Goal: Task Accomplishment & Management: Manage account settings

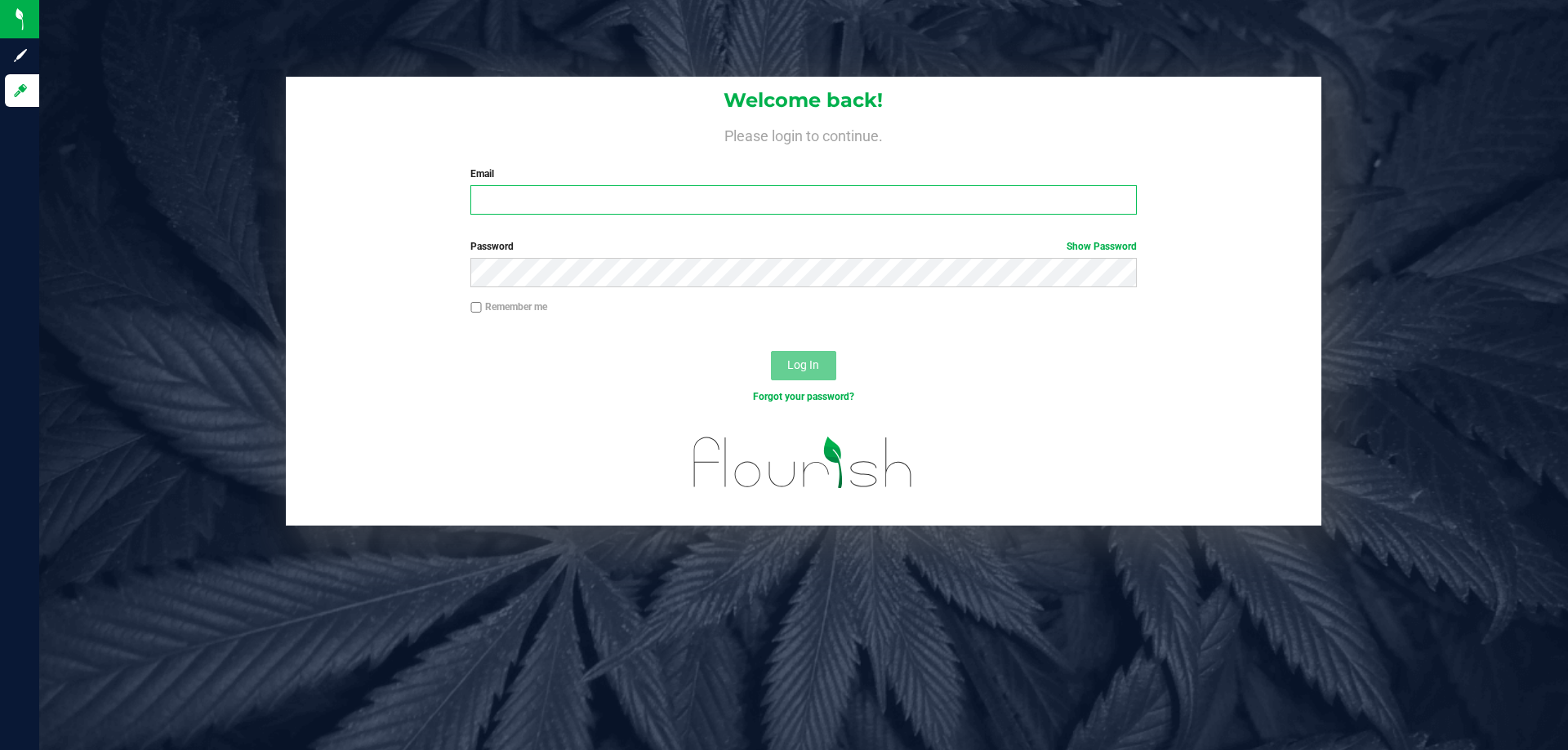
click at [531, 210] on input "Email" at bounding box center [803, 200] width 666 height 30
click at [585, 203] on input "[EMAIL_ADDRESS][DOMAIN_NAME]" at bounding box center [803, 200] width 666 height 30
click at [588, 203] on input "[EMAIL_ADDRESS][DOMAIN_NAME]" at bounding box center [803, 200] width 666 height 30
type input "[EMAIL_ADDRESS][DOMAIN_NAME]"
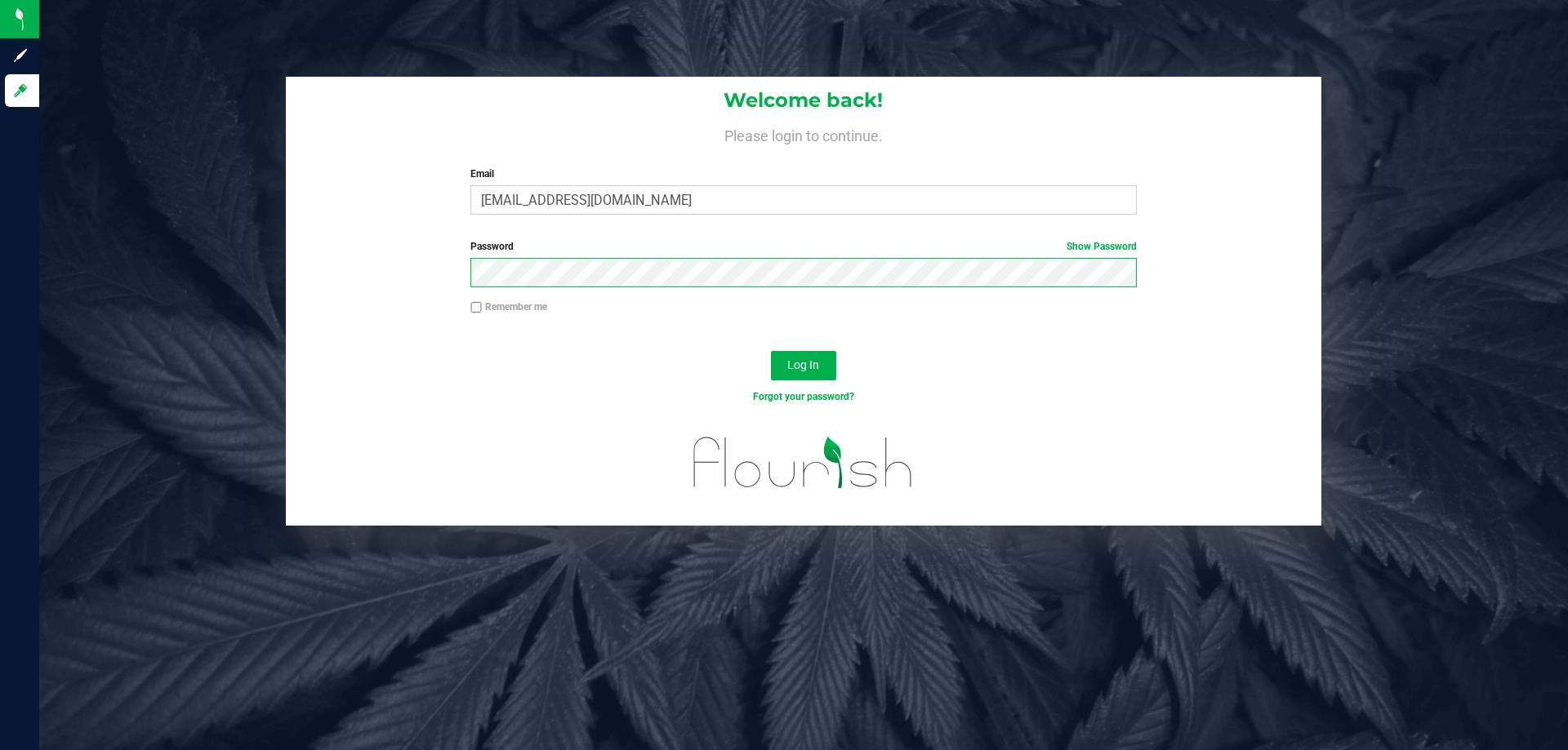
click at [771, 351] on button "Log In" at bounding box center [804, 366] width 65 height 30
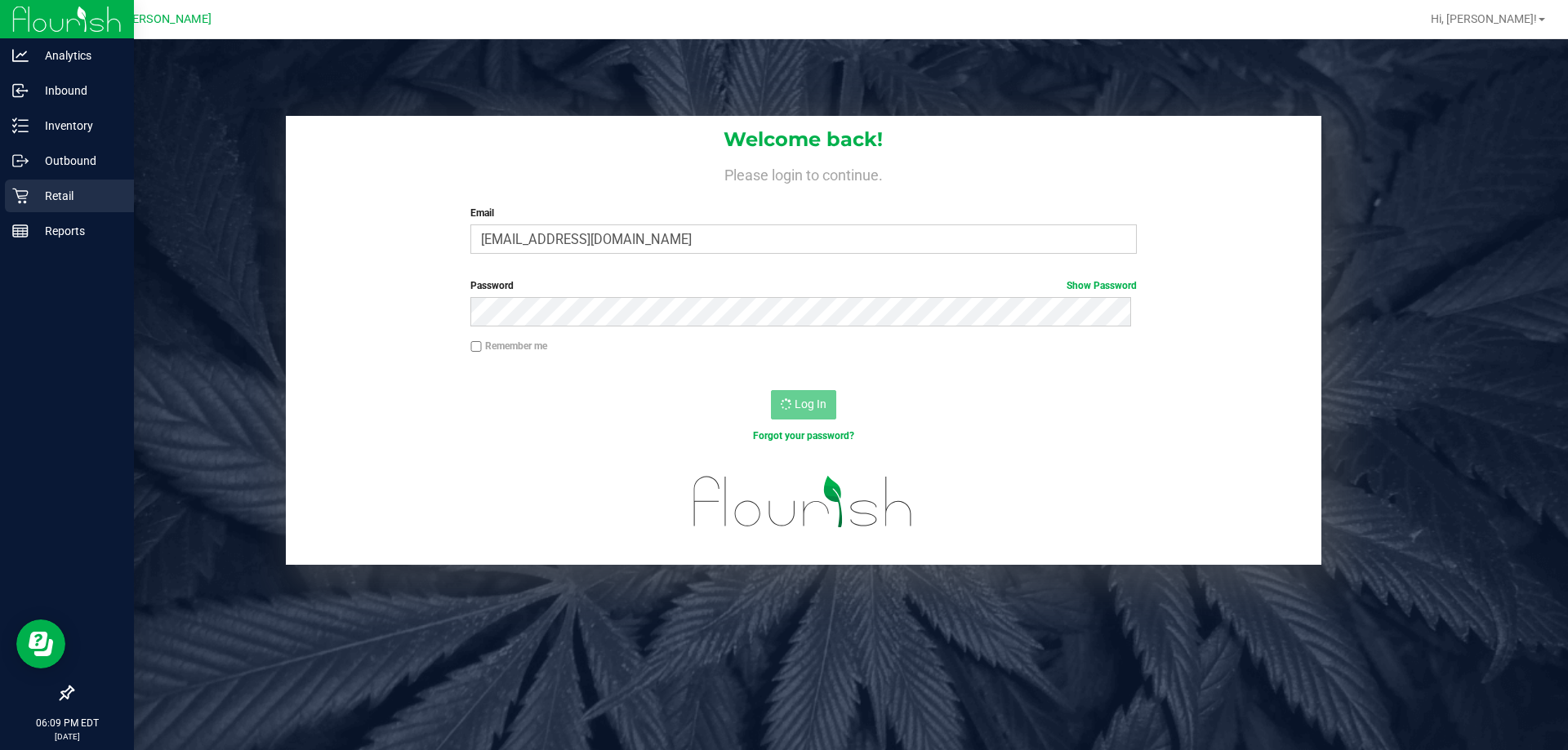
click at [47, 205] on p "Retail" at bounding box center [77, 195] width 98 height 20
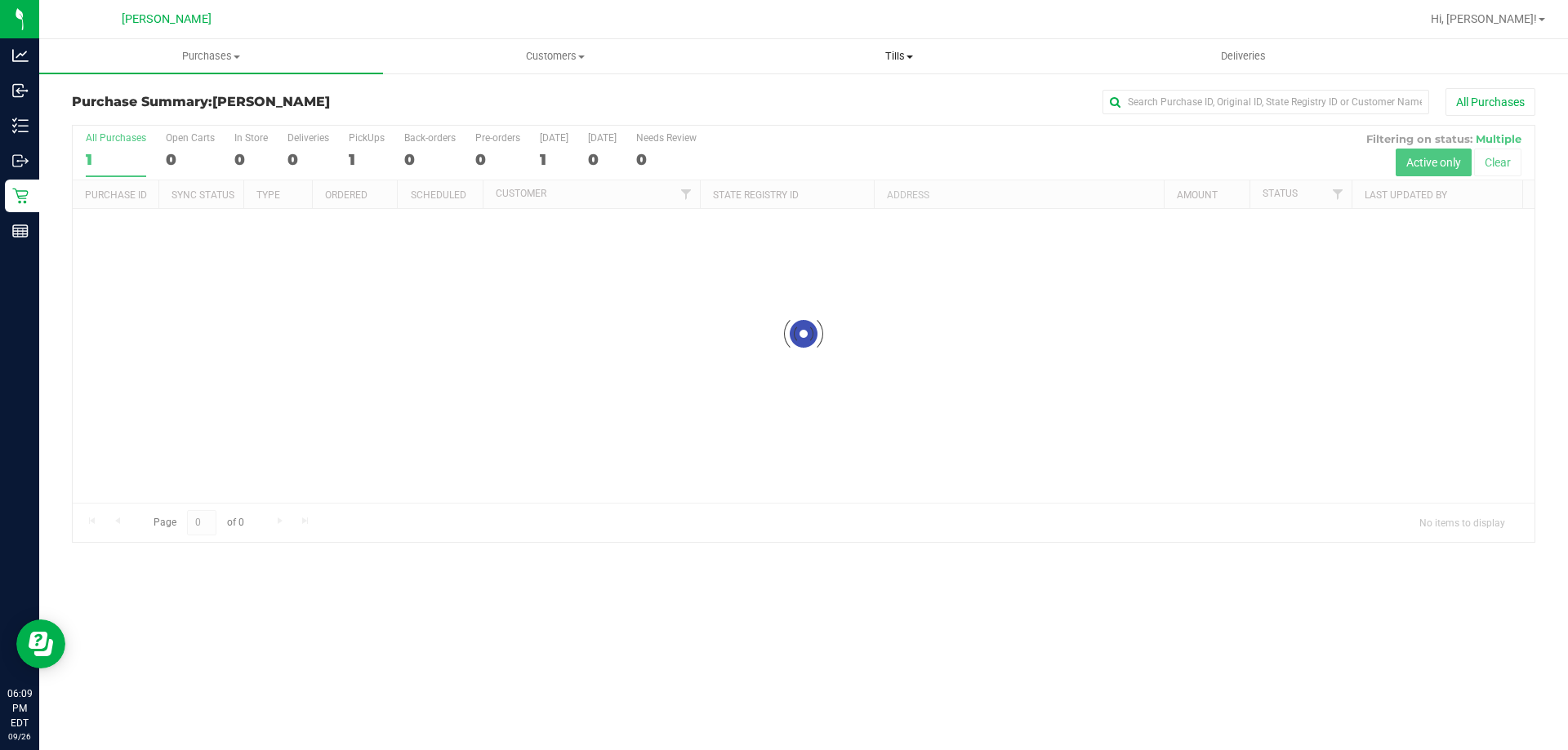
click at [921, 61] on span "Tills" at bounding box center [899, 57] width 343 height 15
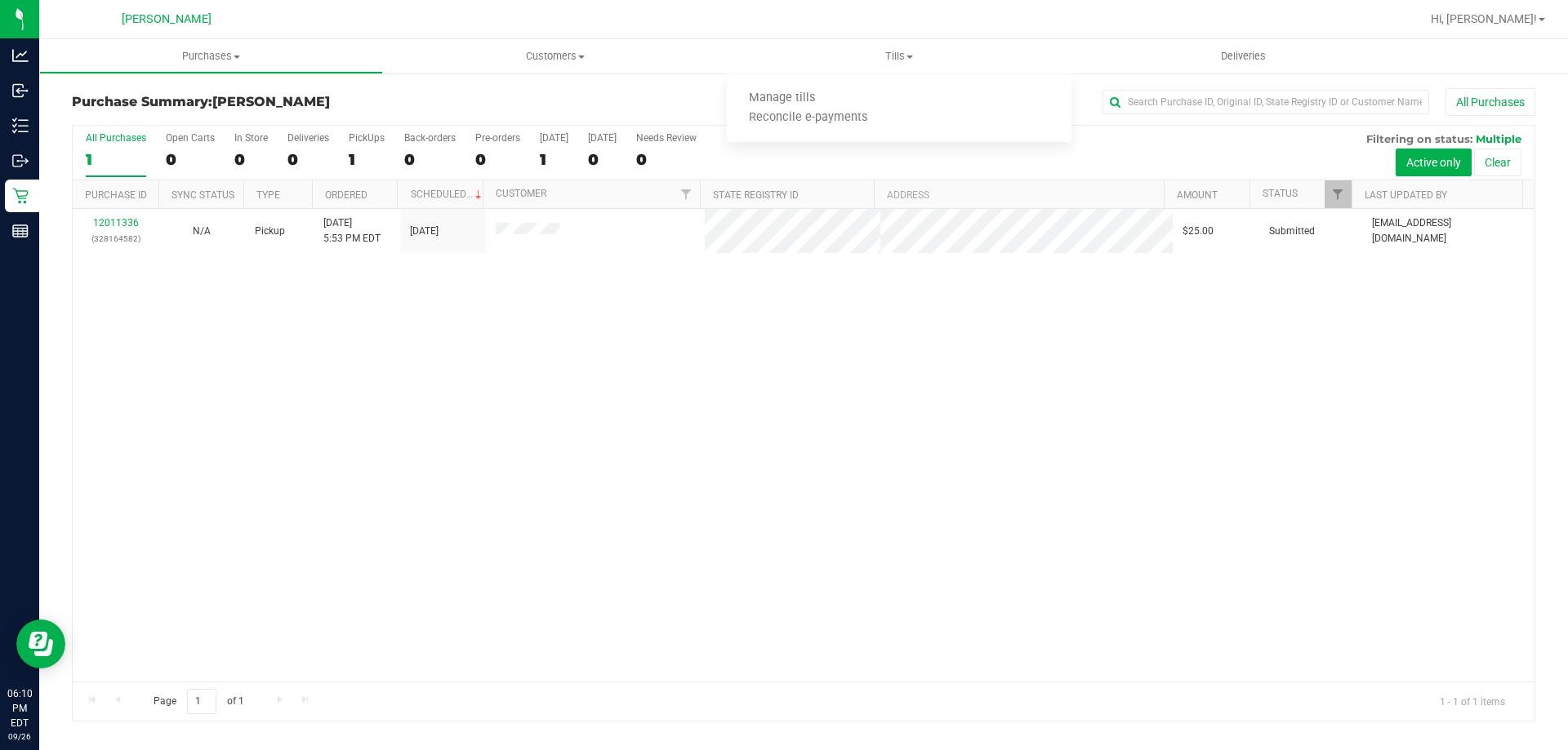
click at [613, 348] on div "12011336 (328164582) N/A Pickup [DATE] 5:53 PM EDT 9/26/2025 $25.00 Submitted […" at bounding box center [804, 446] width 1462 height 473
click at [912, 60] on span "Tills" at bounding box center [899, 57] width 344 height 15
click at [791, 94] on span "Manage tills" at bounding box center [782, 98] width 110 height 14
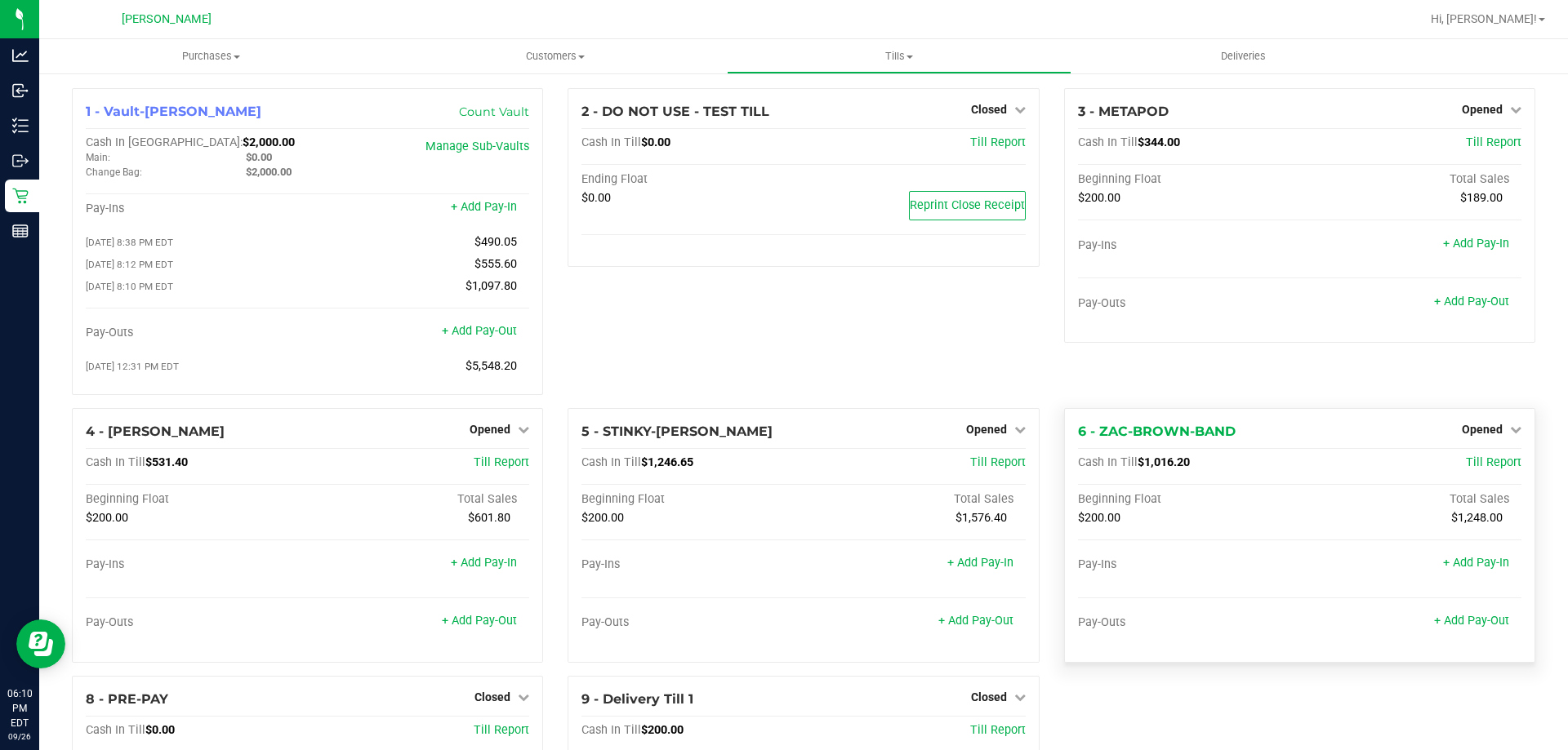
click at [1480, 427] on div "Opened" at bounding box center [1492, 429] width 60 height 20
click at [1487, 430] on span "Opened" at bounding box center [1482, 429] width 41 height 13
click at [1462, 466] on link "Close Till" at bounding box center [1483, 462] width 44 height 13
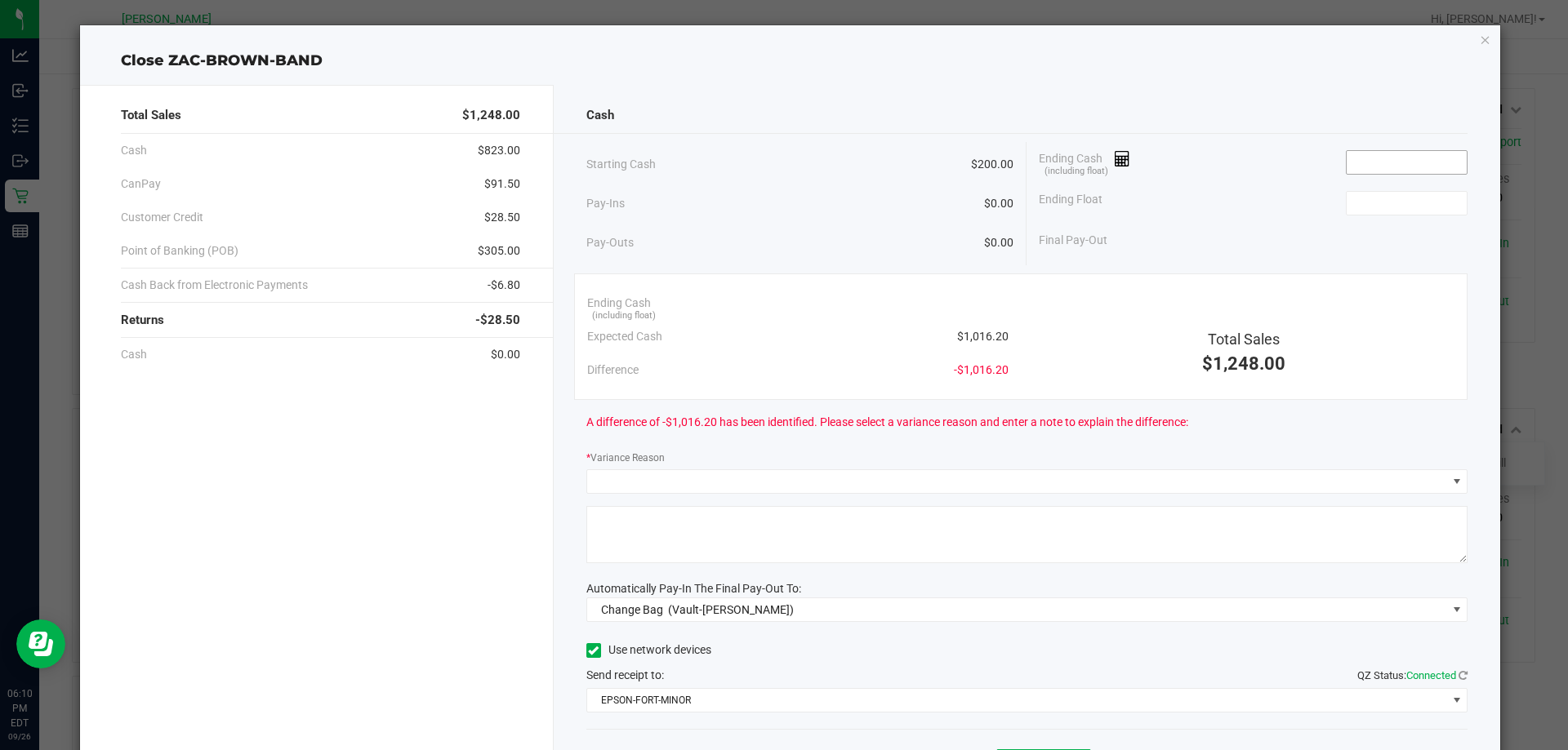
click at [1348, 163] on input at bounding box center [1406, 162] width 120 height 23
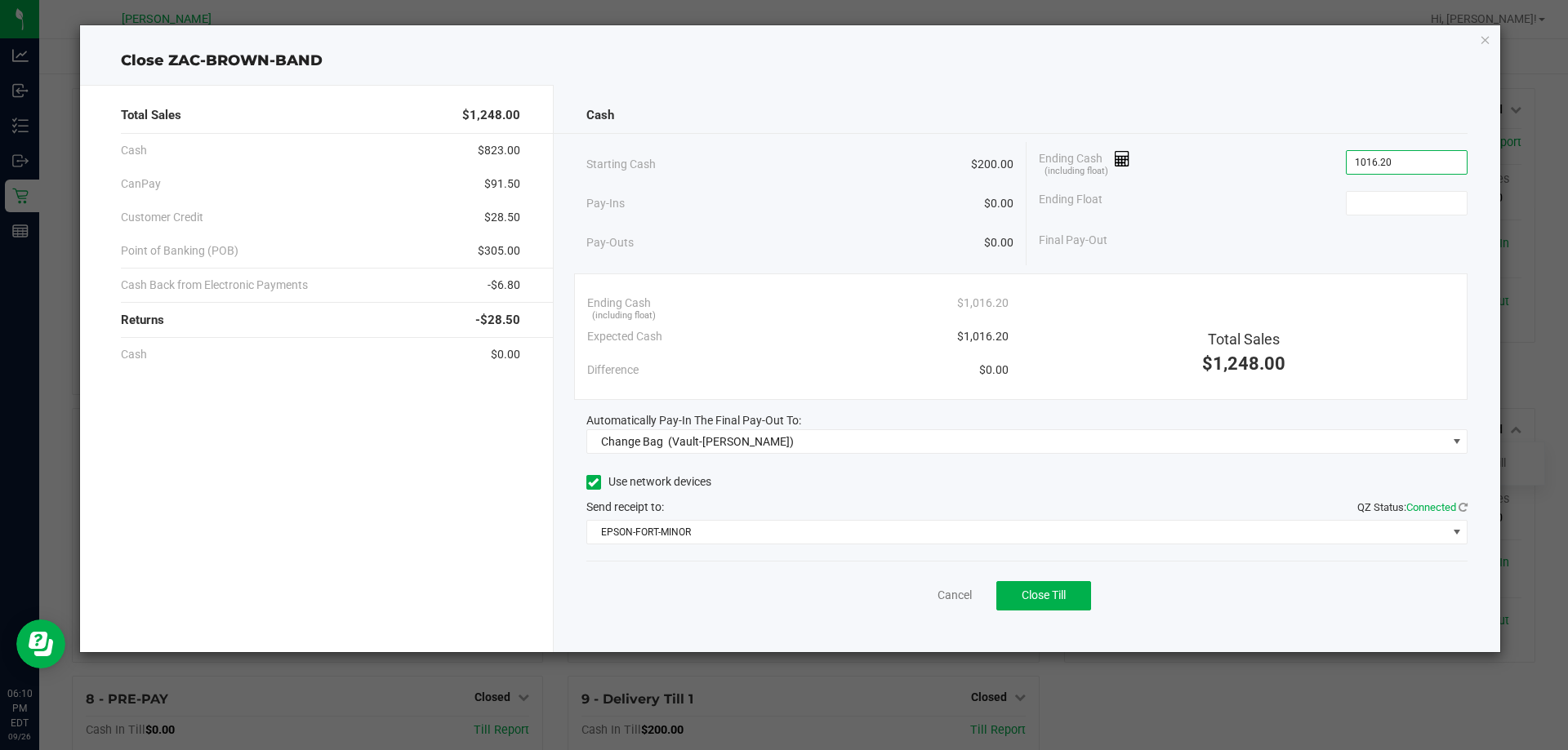
type input "$1,016.20"
type input "$200.00"
drag, startPoint x: 757, startPoint y: 510, endPoint x: 755, endPoint y: 528, distance: 18.1
click at [757, 515] on div "Send receipt to: QZ Status: Connected" at bounding box center [1027, 507] width 882 height 17
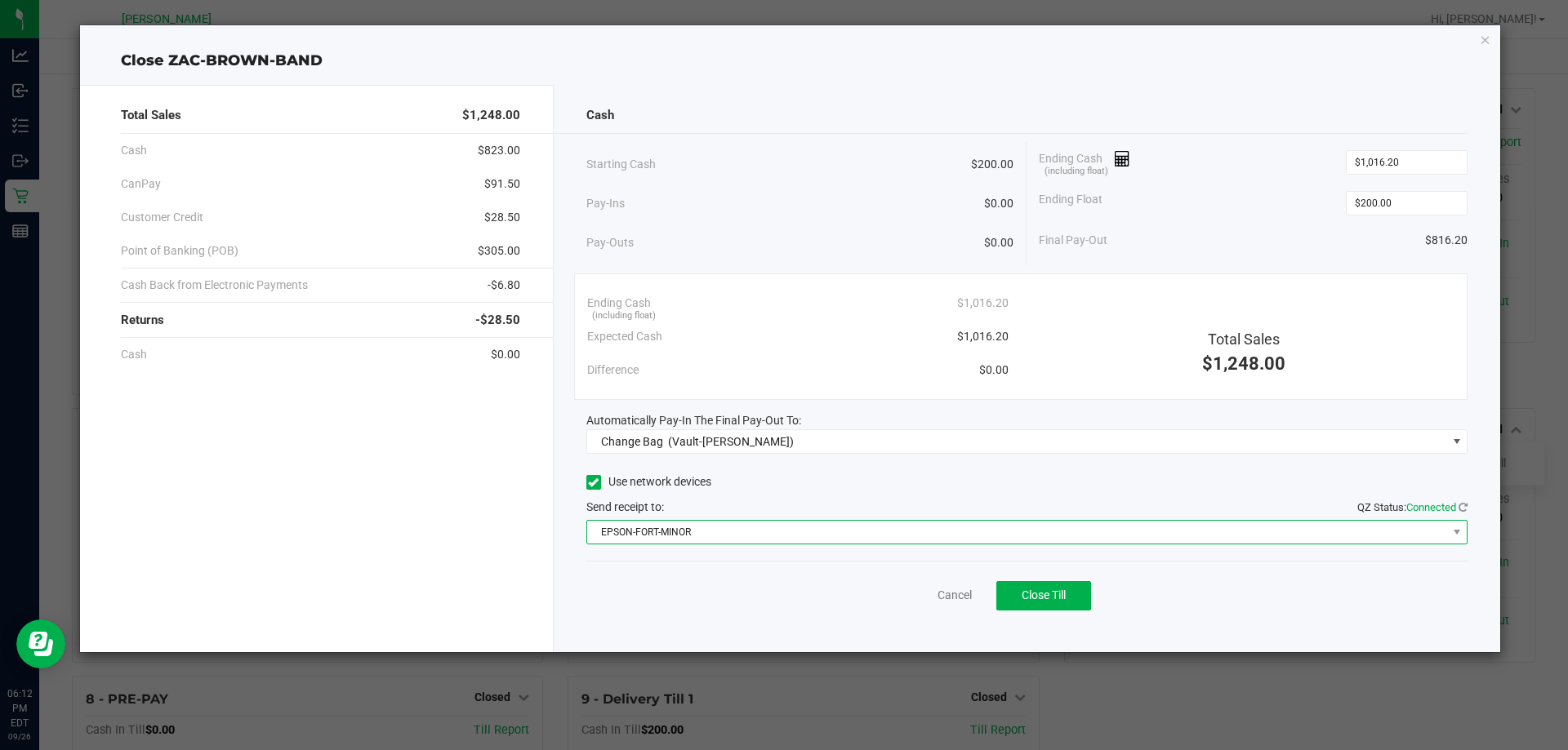
click at [752, 539] on span "EPSON-FORT-MINOR" at bounding box center [1018, 532] width 860 height 23
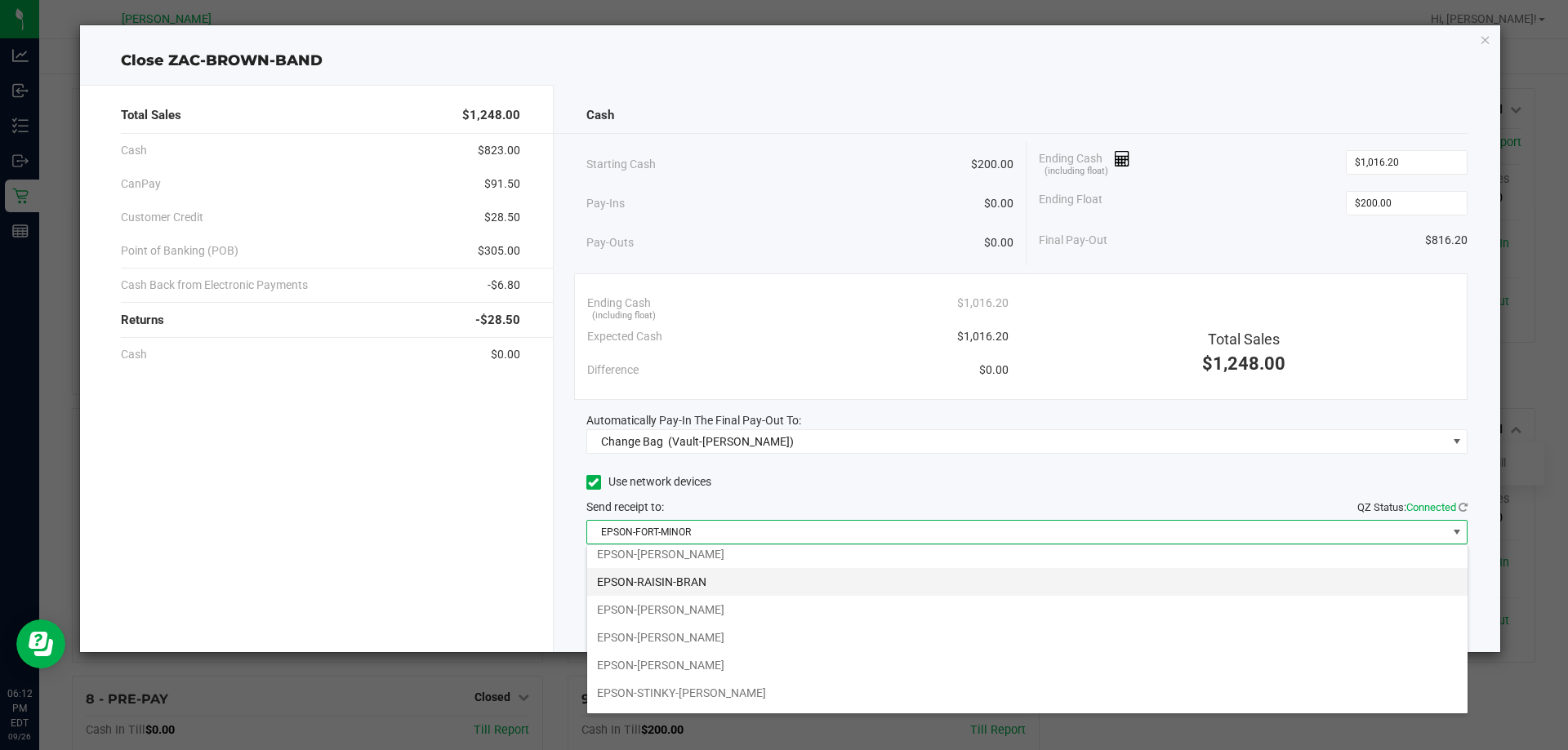
scroll to position [197, 0]
drag, startPoint x: 689, startPoint y: 675, endPoint x: 694, endPoint y: 655, distance: 20.6
click at [689, 675] on li "EPSON-WILL-SMITH" at bounding box center [1028, 669] width 881 height 28
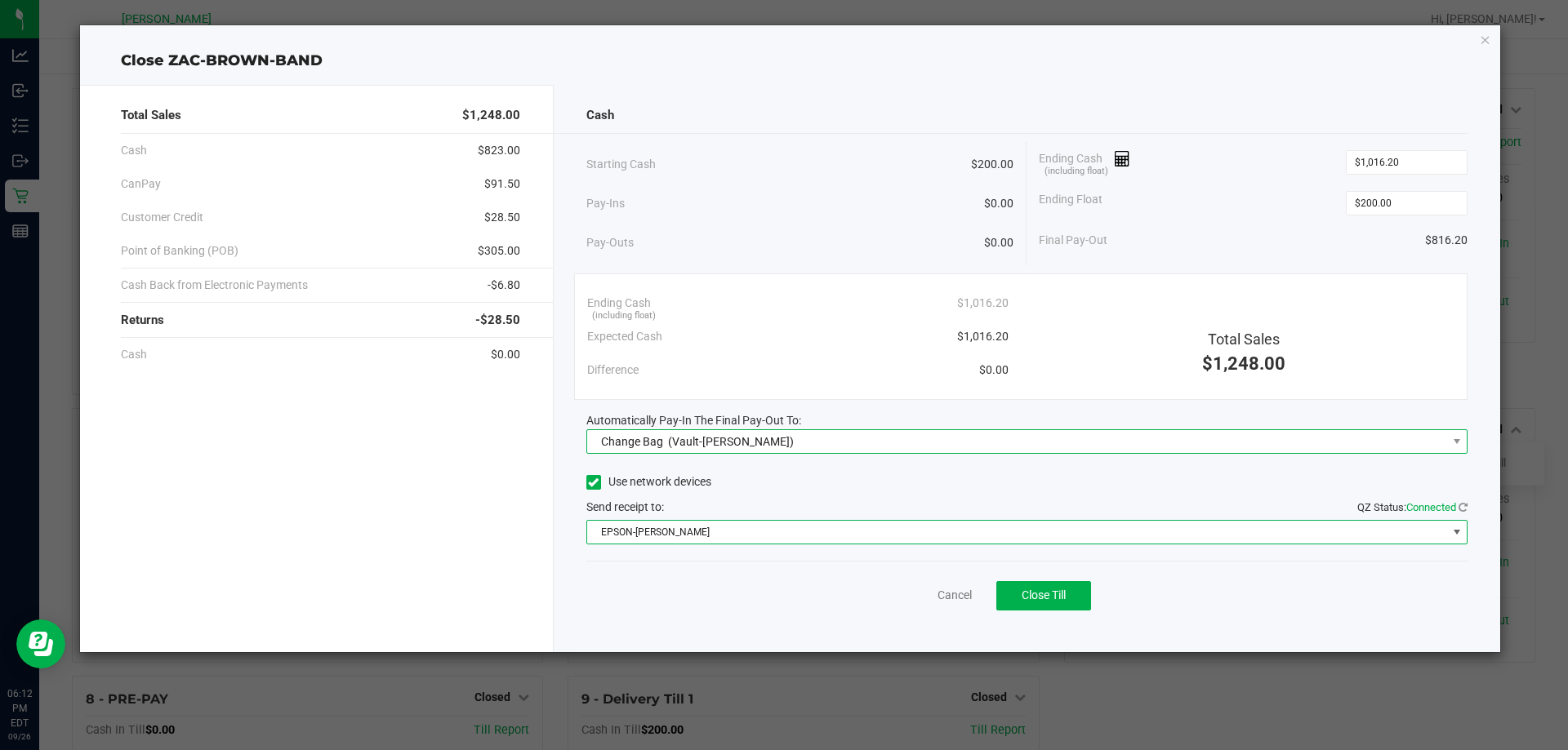
click at [736, 441] on span "(Vault-Summerfield WC)" at bounding box center [731, 442] width 126 height 13
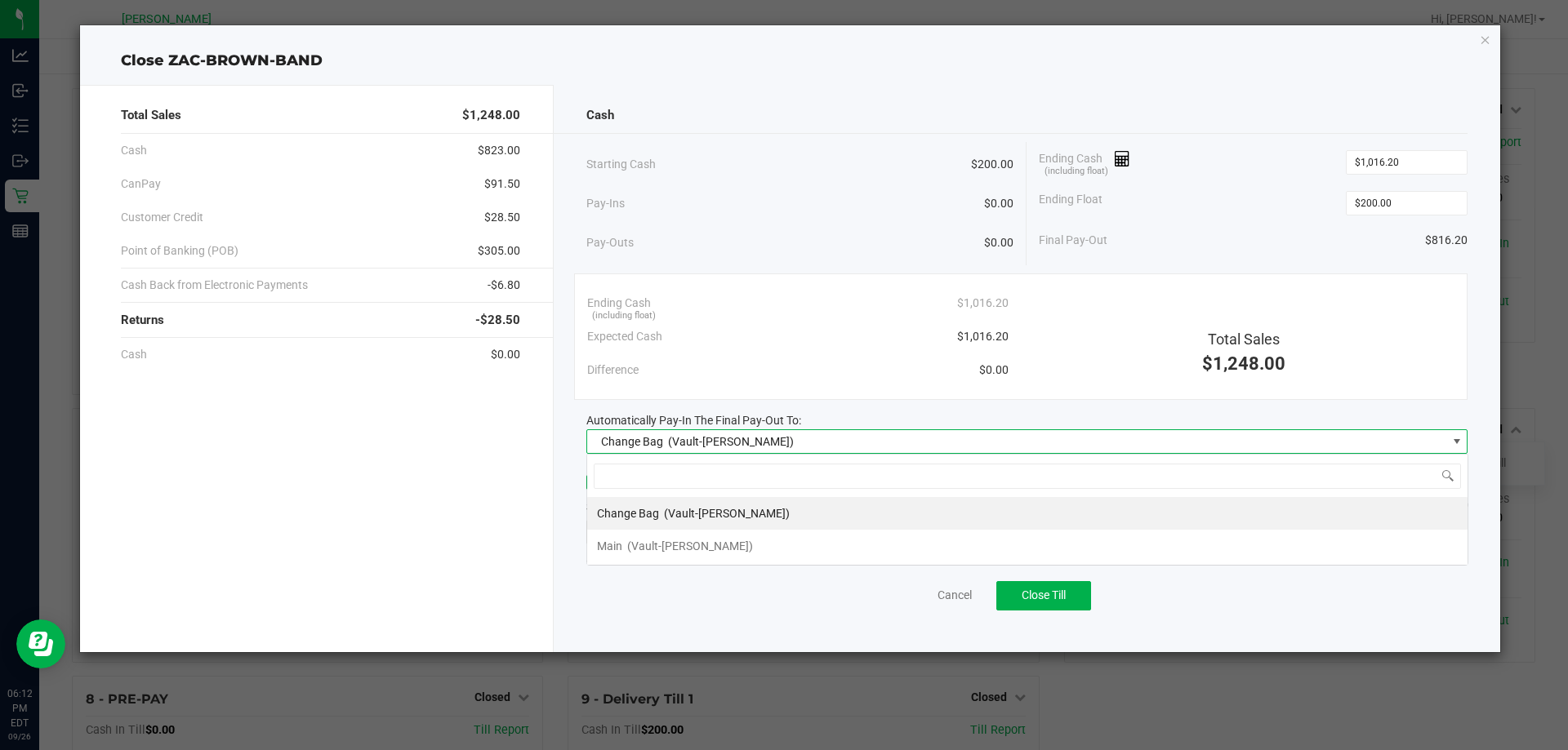
scroll to position [24, 881]
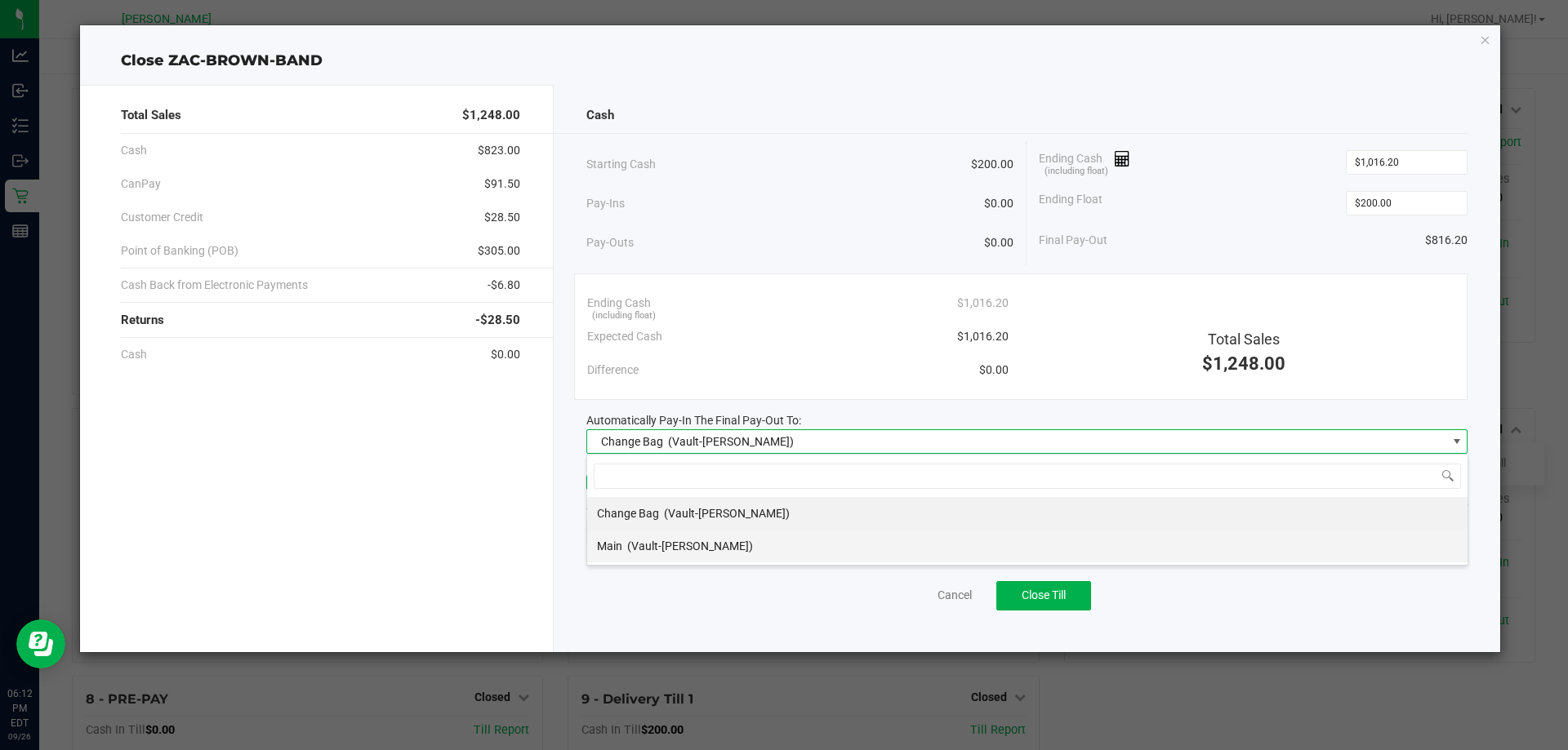
click at [651, 538] on div "Main (Vault-Summerfield WC)" at bounding box center [675, 546] width 156 height 30
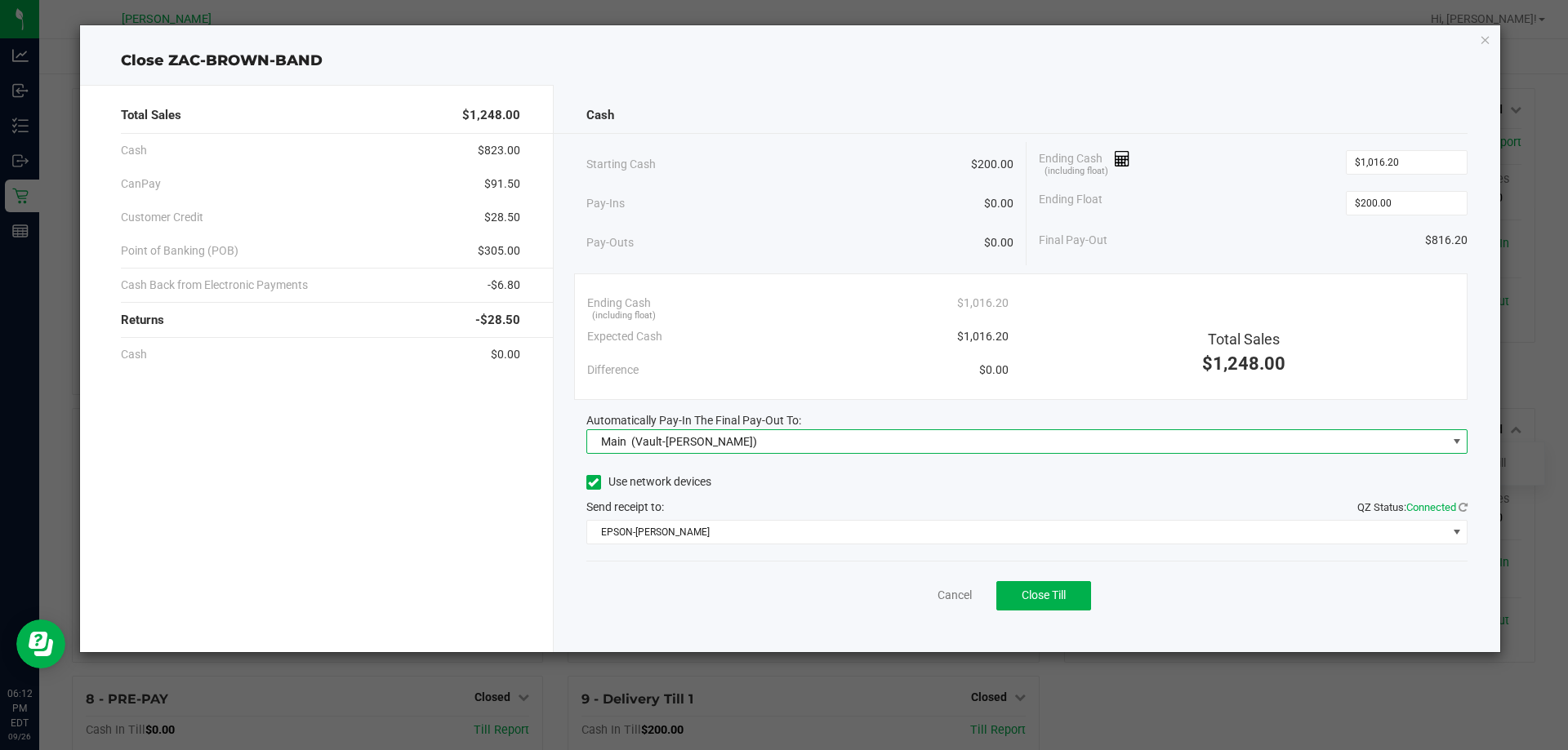
click at [781, 583] on div "Cancel Close Till" at bounding box center [1027, 593] width 882 height 63
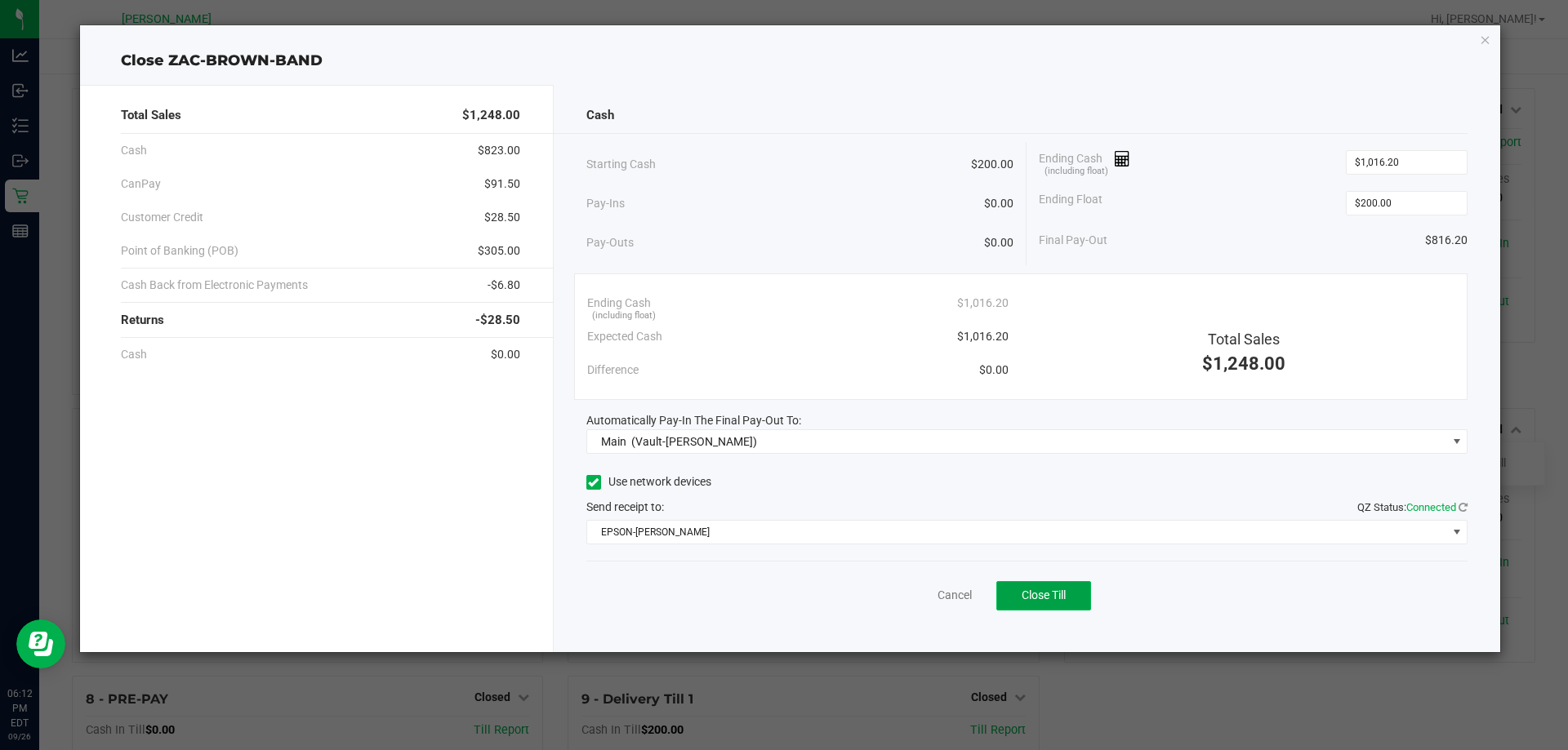
click at [1054, 595] on span "Close Till" at bounding box center [1043, 595] width 44 height 13
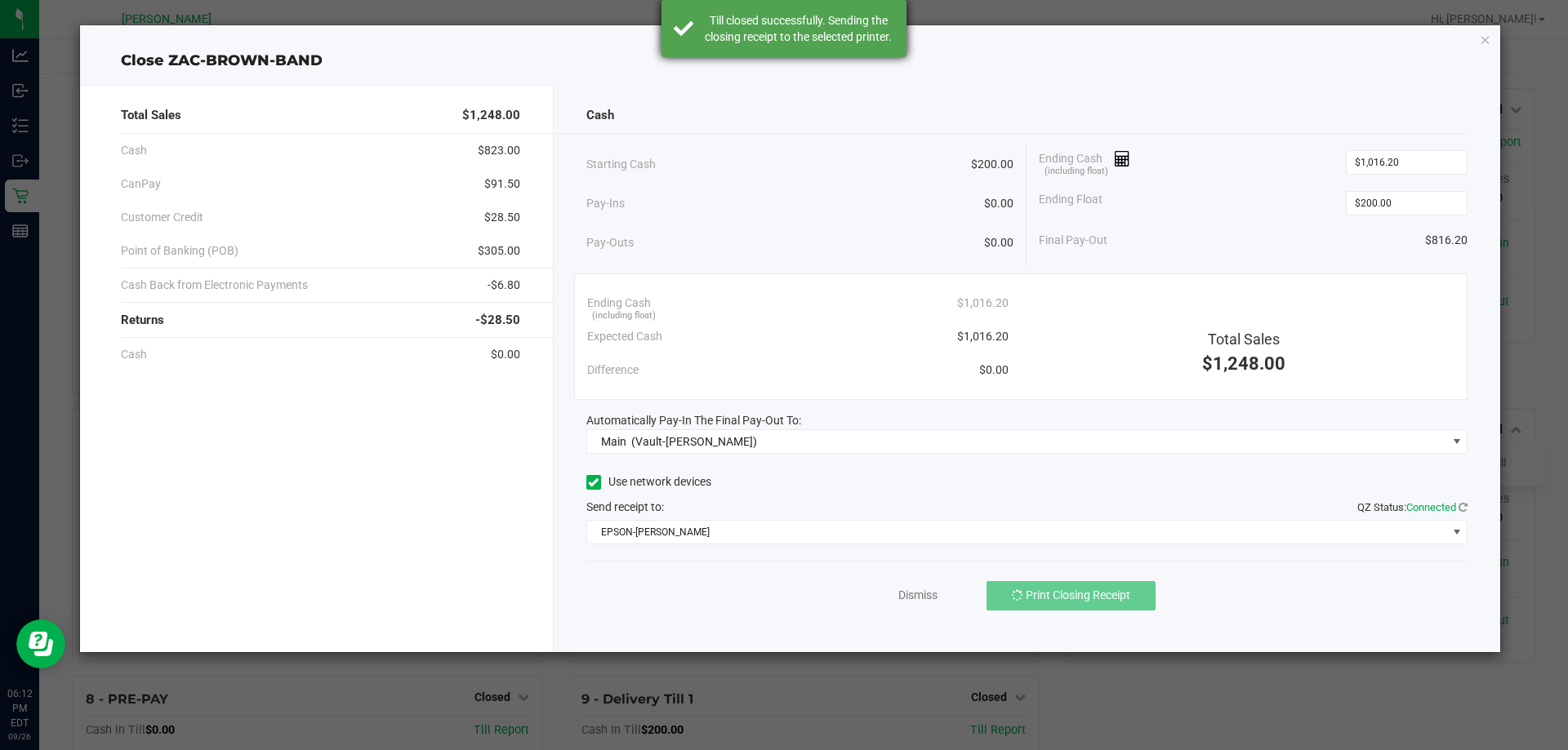
click at [762, 41] on div "Till closed successfully. Sending the closing receipt to the selected printer." at bounding box center [798, 28] width 192 height 33
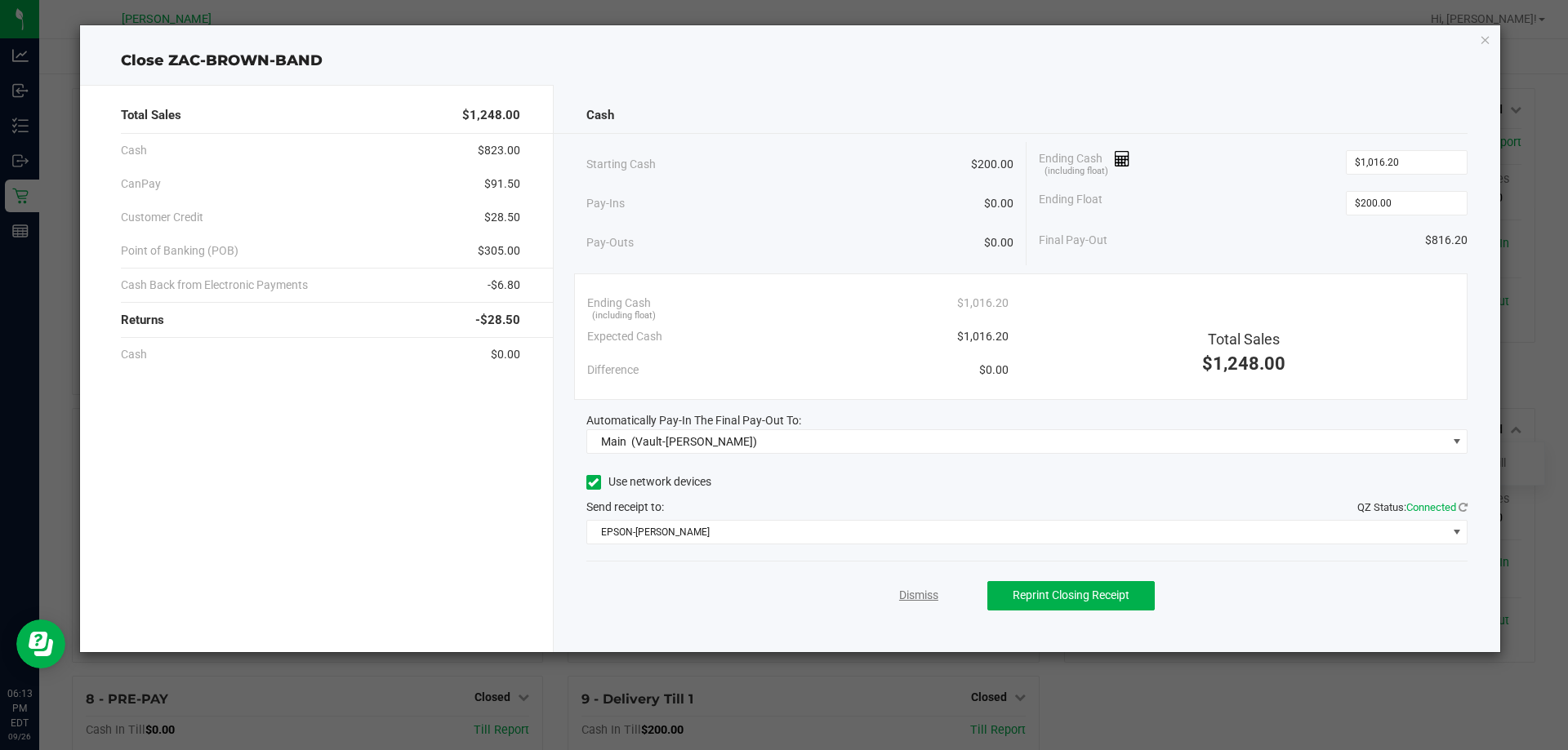
click at [929, 603] on link "Dismiss" at bounding box center [919, 596] width 39 height 17
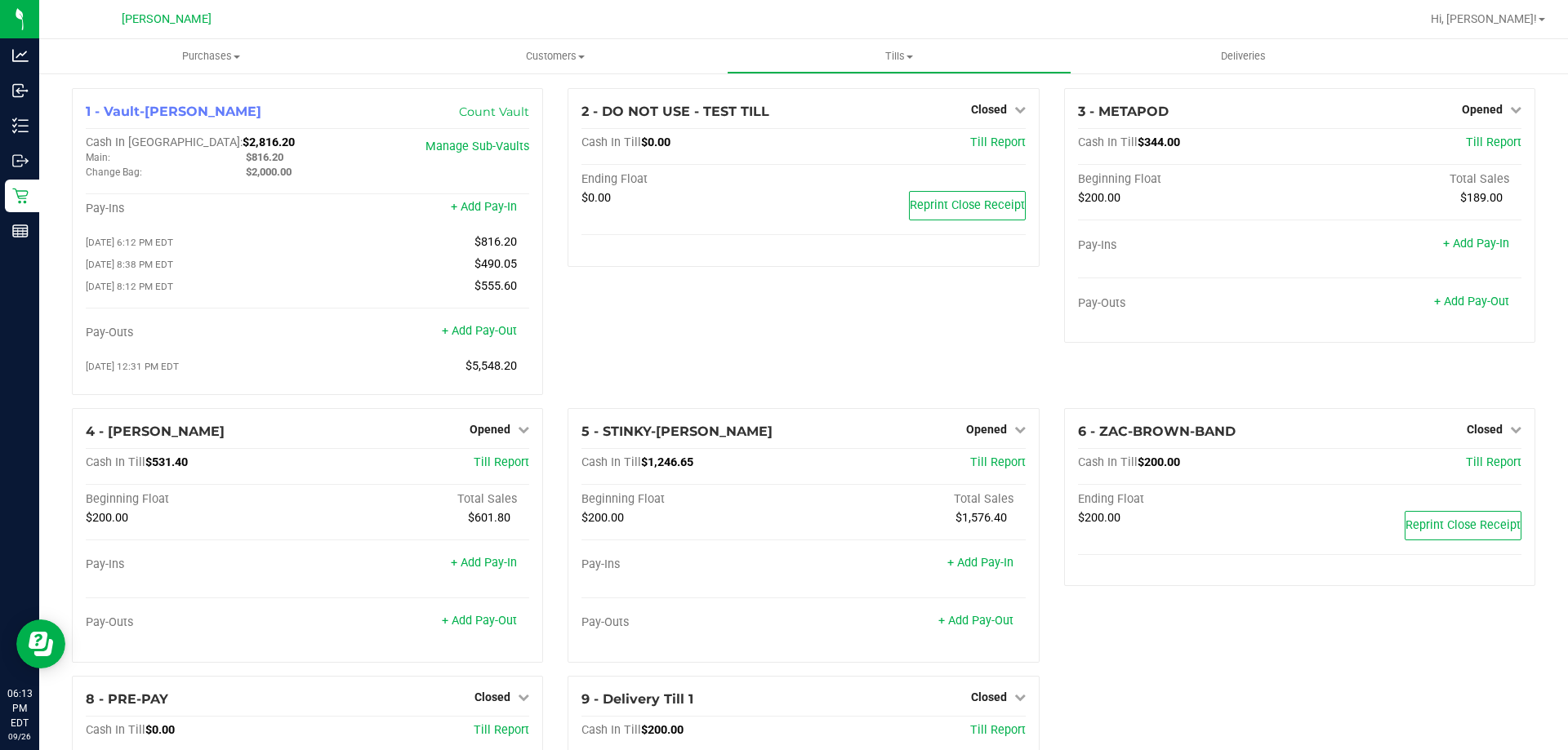
click at [642, 315] on div "2 - DO NOT USE - TEST TILL Closed Open Till Cash In Till $0.00 Till Report Endi…" at bounding box center [803, 248] width 495 height 320
click at [1476, 114] on span "Opened" at bounding box center [1482, 110] width 41 height 13
click at [1462, 150] on link "Close Till" at bounding box center [1483, 143] width 44 height 13
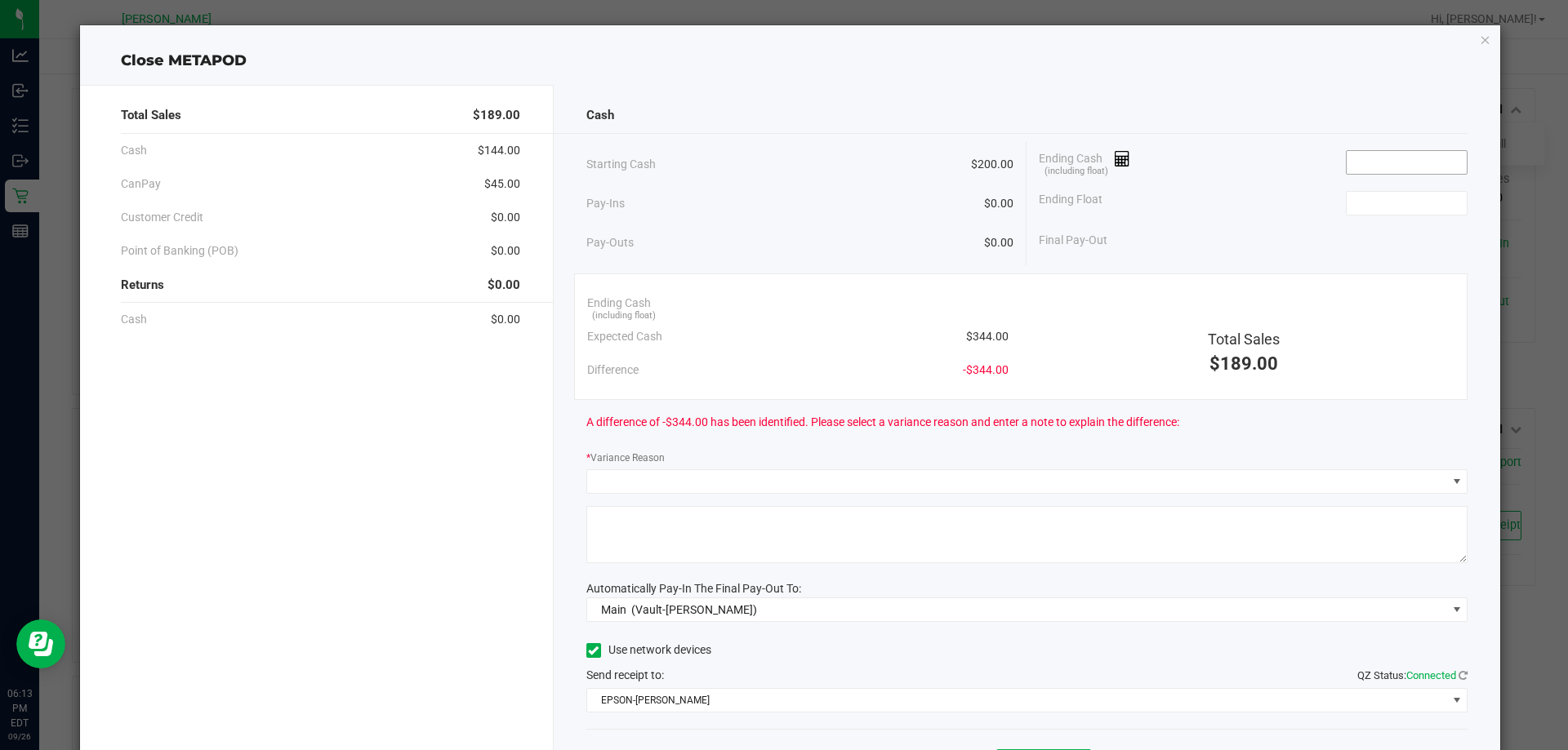
click at [1392, 173] on input at bounding box center [1406, 162] width 120 height 23
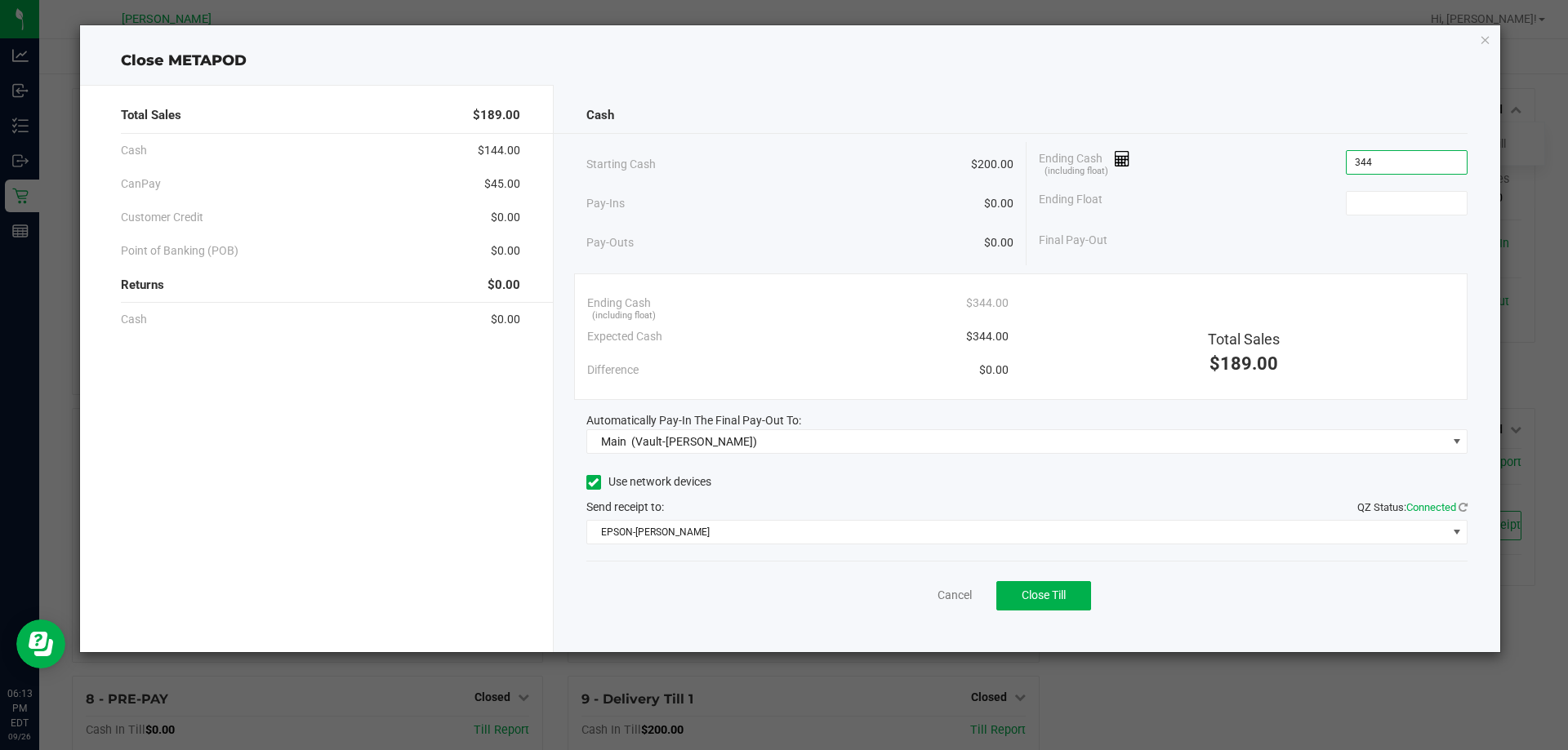
type input "$344.00"
type input "$200.00"
drag, startPoint x: 1326, startPoint y: 109, endPoint x: 1346, endPoint y: 96, distance: 23.9
click at [1325, 106] on div "Cash" at bounding box center [1027, 115] width 882 height 35
click at [1022, 591] on span "Close Till" at bounding box center [1043, 595] width 44 height 13
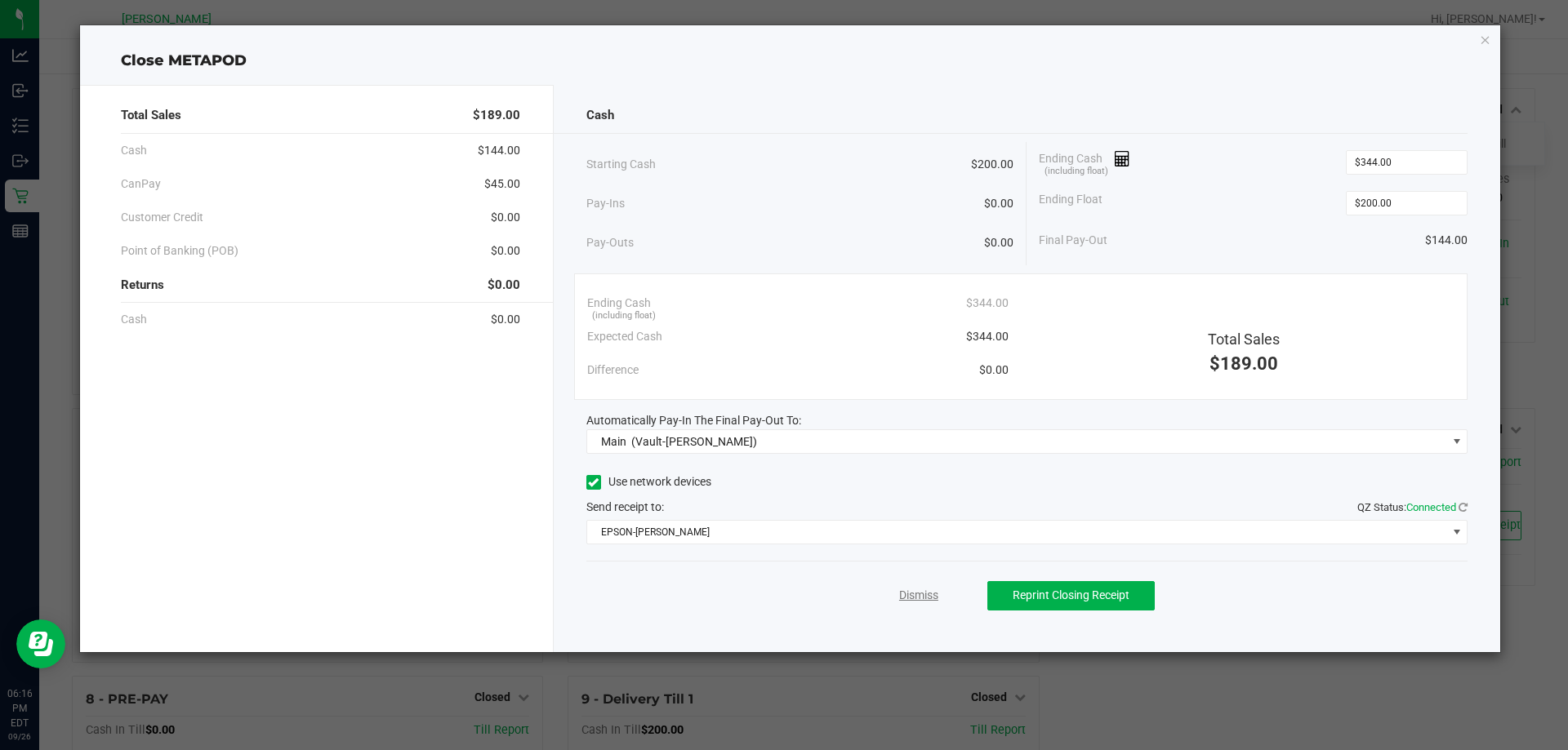
click at [936, 596] on link "Dismiss" at bounding box center [919, 596] width 39 height 17
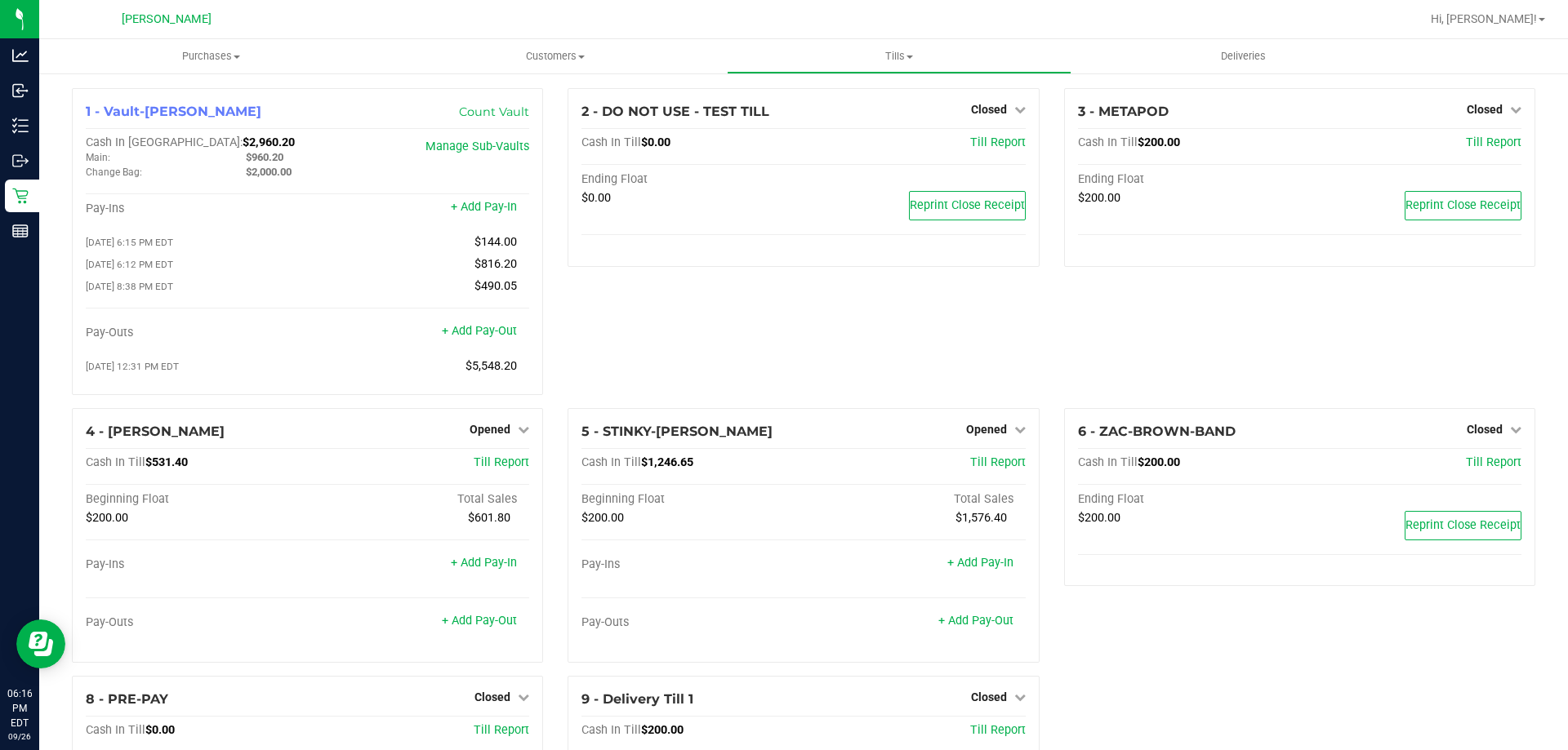
click at [642, 336] on div "2 - DO NOT USE - TEST TILL Closed Open Till Cash In Till $0.00 Till Report Endi…" at bounding box center [803, 248] width 495 height 320
click at [808, 330] on div "2 - DO NOT USE - TEST TILL Closed Open Till Cash In Till $0.00 Till Report Endi…" at bounding box center [803, 248] width 495 height 320
click at [768, 320] on div "2 - DO NOT USE - TEST TILL Closed Open Till Cash In Till $0.00 Till Report Endi…" at bounding box center [803, 248] width 495 height 320
click at [794, 342] on div "2 - DO NOT USE - TEST TILL Closed Open Till Cash In Till $0.00 Till Report Endi…" at bounding box center [803, 248] width 495 height 320
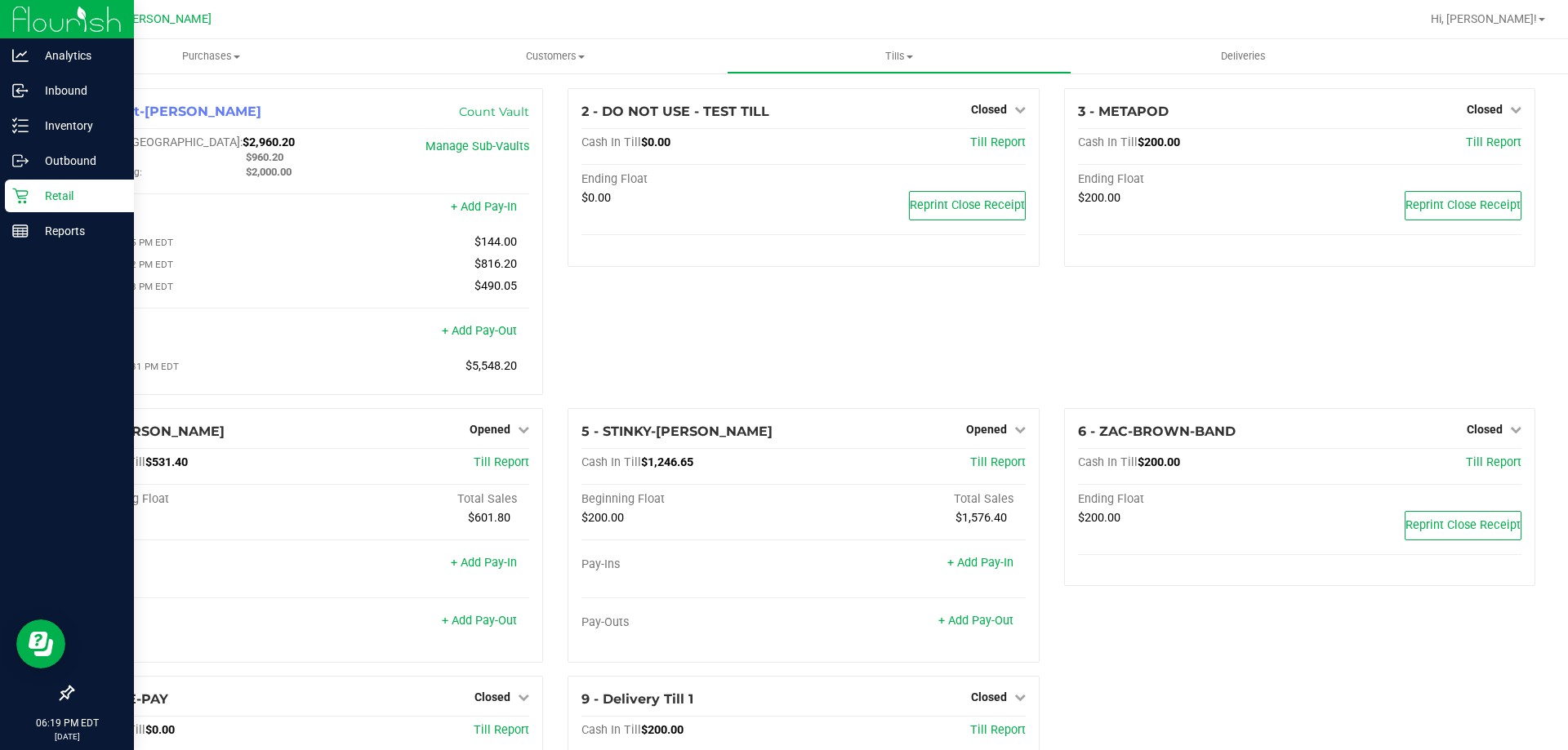
click at [21, 187] on div "Retail" at bounding box center [69, 195] width 129 height 33
